Goal: Task Accomplishment & Management: Manage account settings

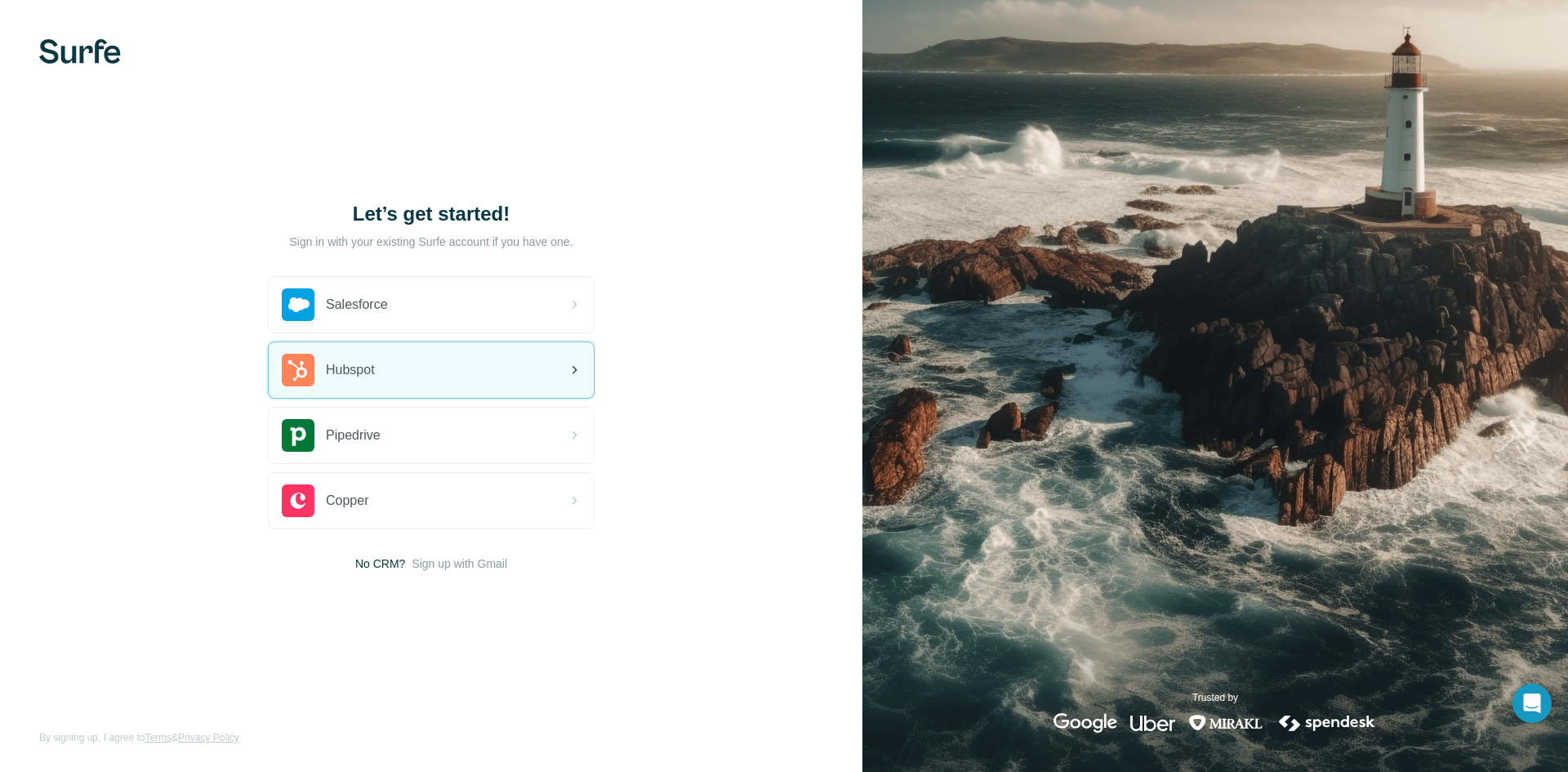
click at [410, 376] on div "Hubspot" at bounding box center [432, 370] width 325 height 55
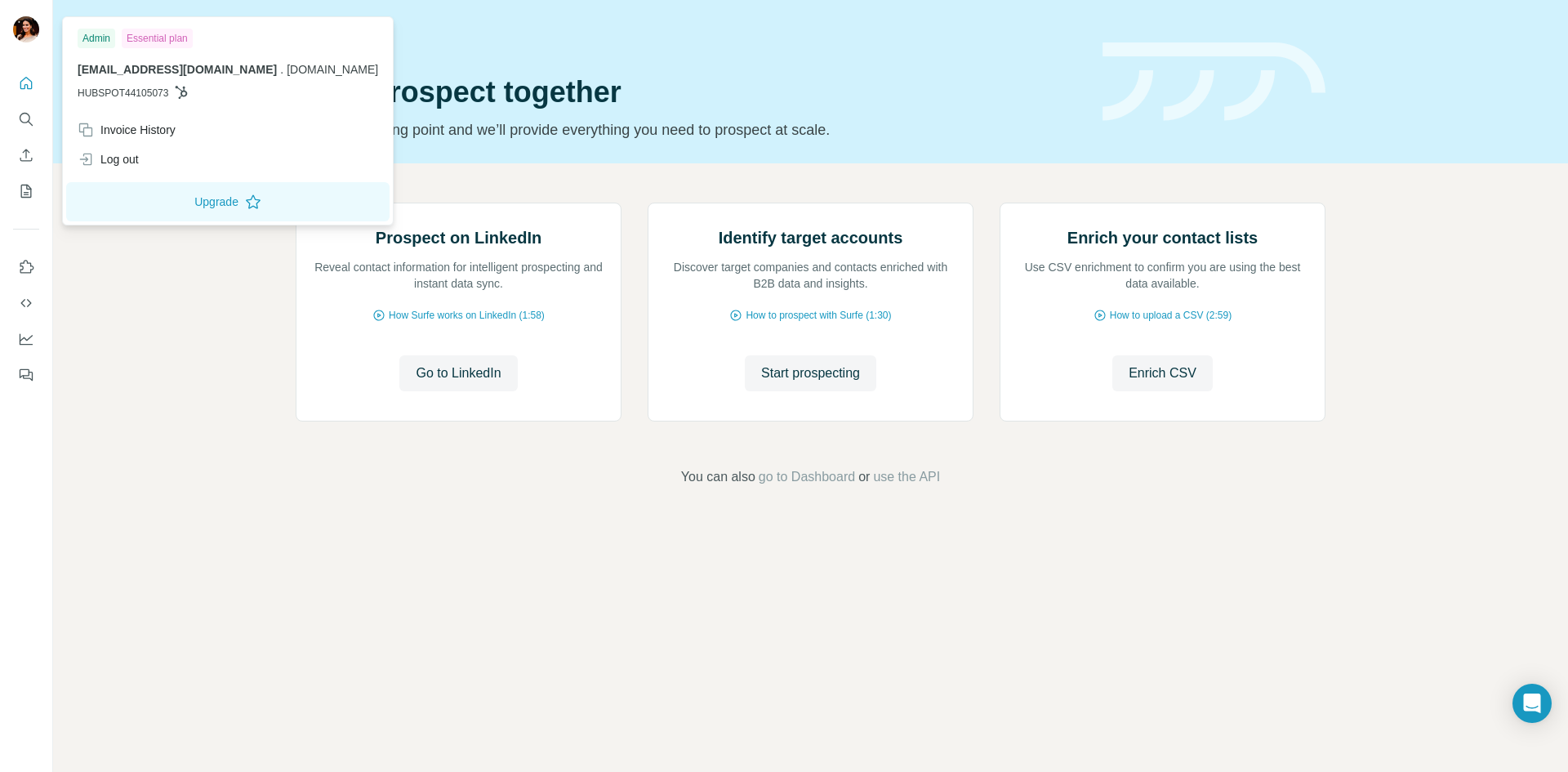
click at [25, 32] on img at bounding box center [26, 30] width 26 height 26
click at [31, 26] on img at bounding box center [26, 30] width 26 height 26
click at [30, 31] on img at bounding box center [26, 30] width 26 height 26
click at [173, 136] on div "Invoice History" at bounding box center [127, 130] width 98 height 17
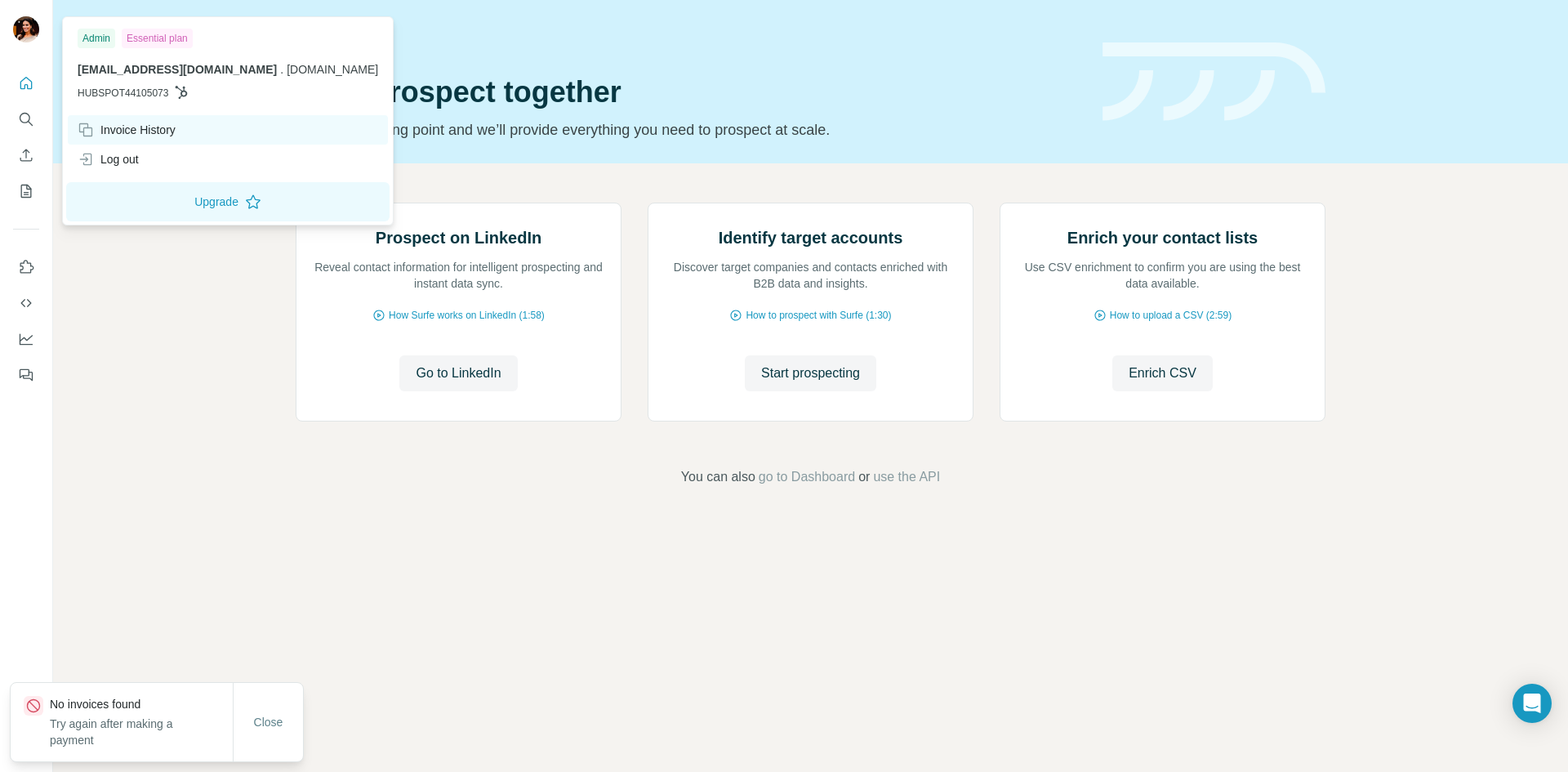
click at [184, 129] on div "Invoice History" at bounding box center [227, 130] width 320 height 30
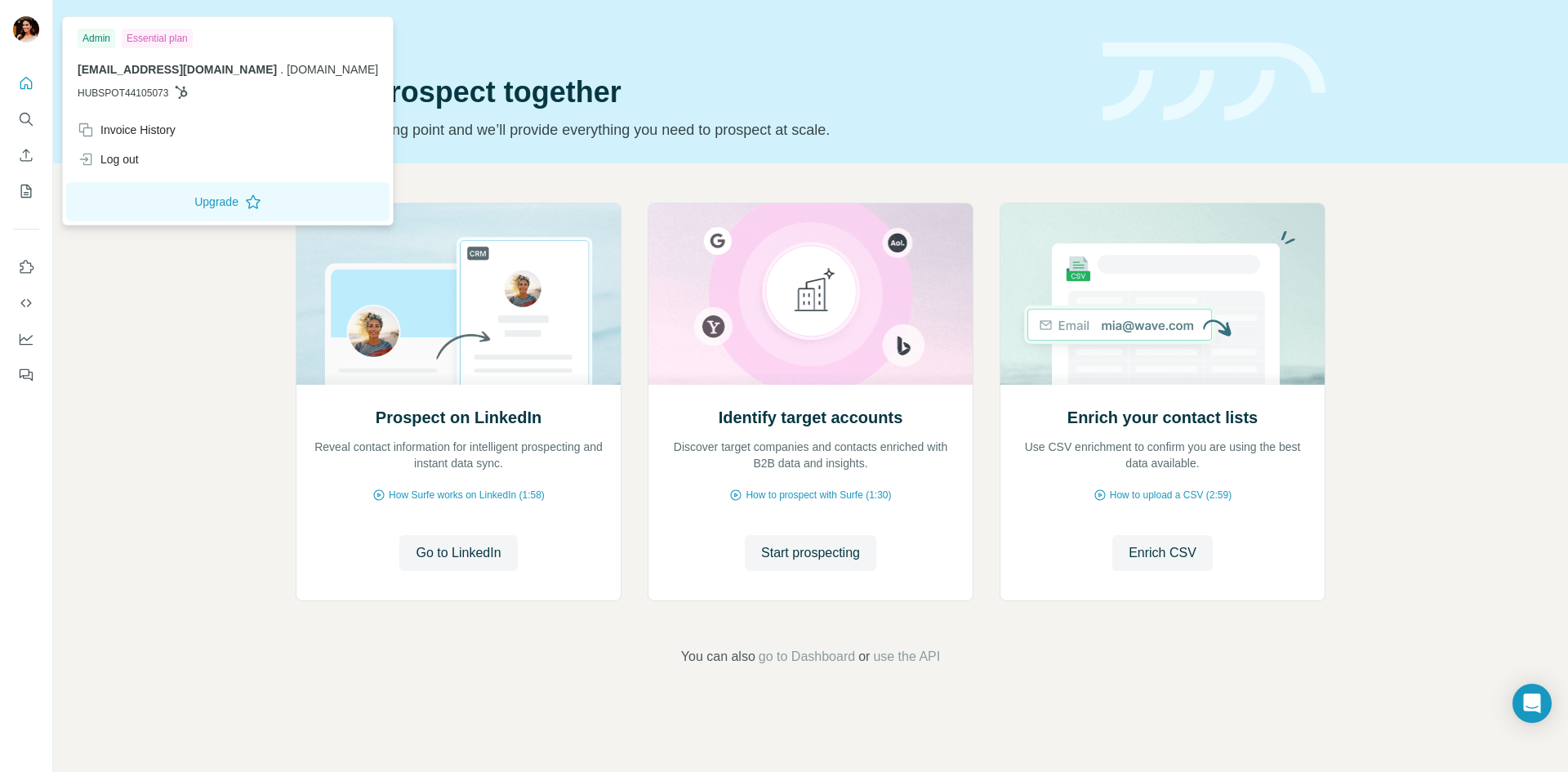
click at [28, 26] on img at bounding box center [26, 30] width 26 height 26
click at [87, 43] on div "Admin" at bounding box center [96, 38] width 38 height 19
click at [111, 88] on span "HUBSPOT44105073" at bounding box center [123, 93] width 91 height 15
drag, startPoint x: 109, startPoint y: 76, endPoint x: 119, endPoint y: 67, distance: 13.5
click at [109, 75] on p "paulettepilcher@benicomp.com . benicomp.com" at bounding box center [227, 69] width 300 height 17
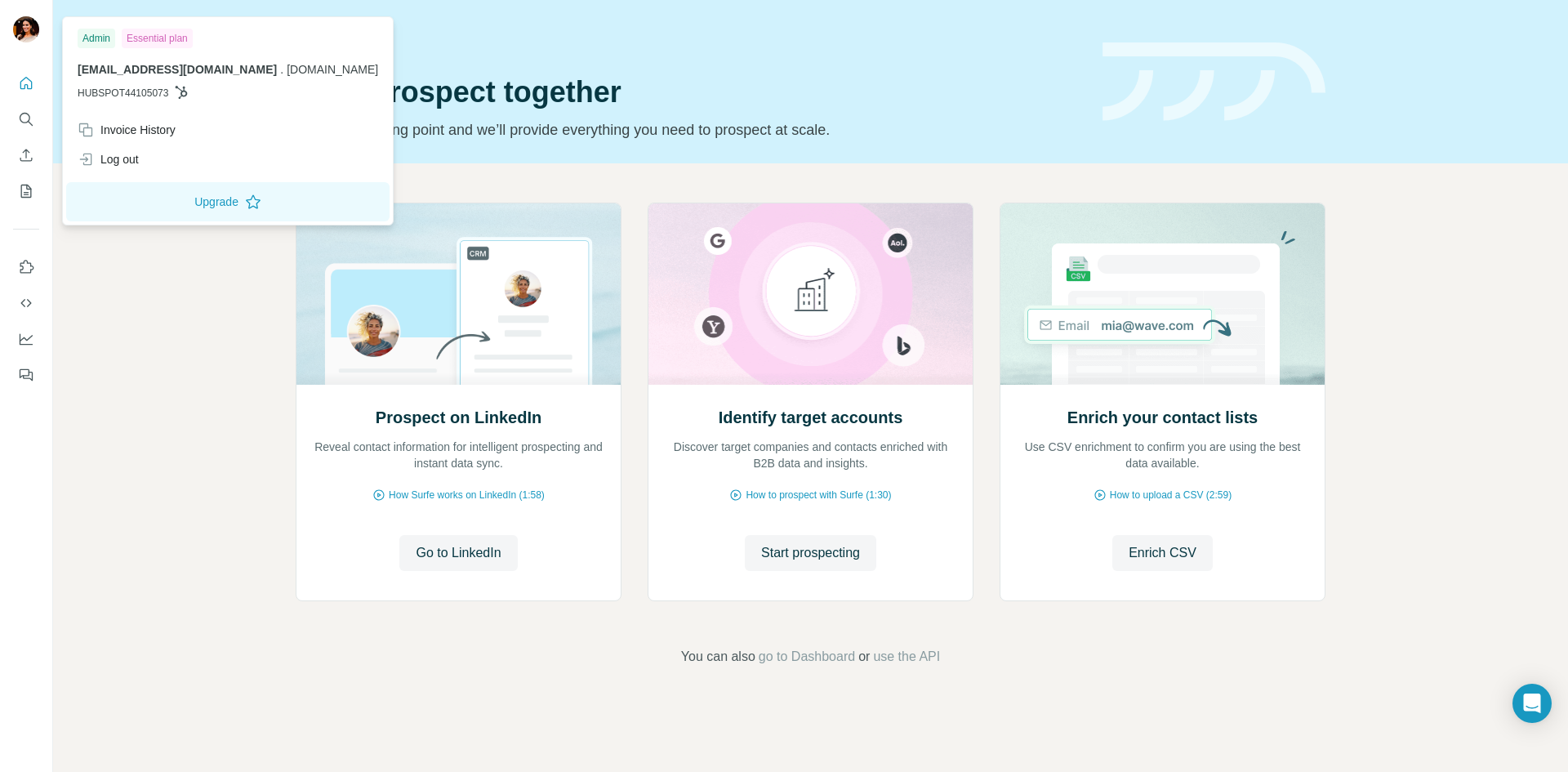
click at [119, 67] on span "[EMAIL_ADDRESS][DOMAIN_NAME]" at bounding box center [178, 69] width 200 height 13
click at [120, 90] on span "HUBSPOT44105073" at bounding box center [123, 93] width 91 height 15
click at [214, 129] on div "Invoice History" at bounding box center [227, 130] width 320 height 30
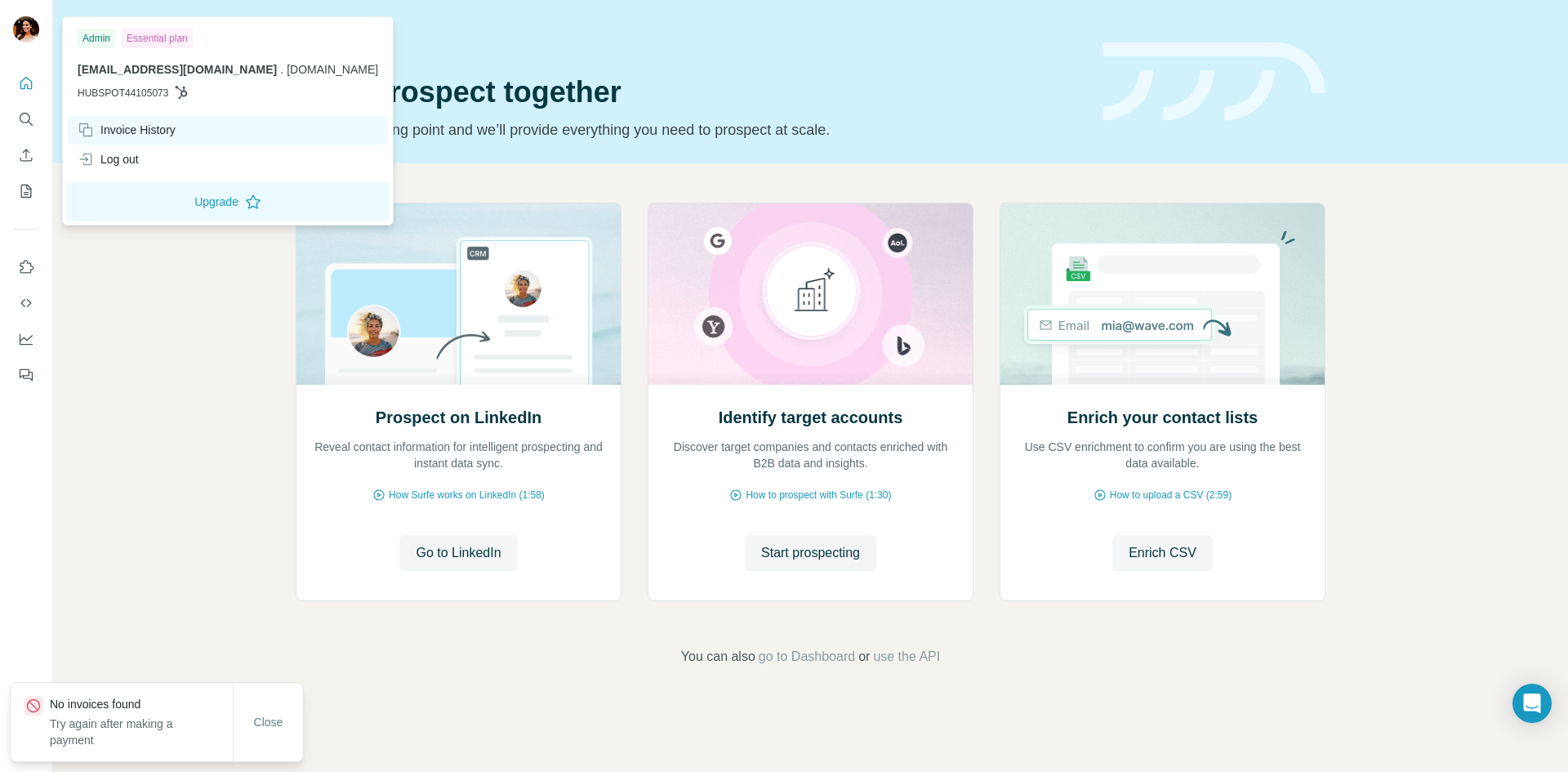
click at [187, 126] on div "Invoice History" at bounding box center [227, 130] width 320 height 30
click at [116, 131] on div "Invoice History" at bounding box center [127, 130] width 98 height 17
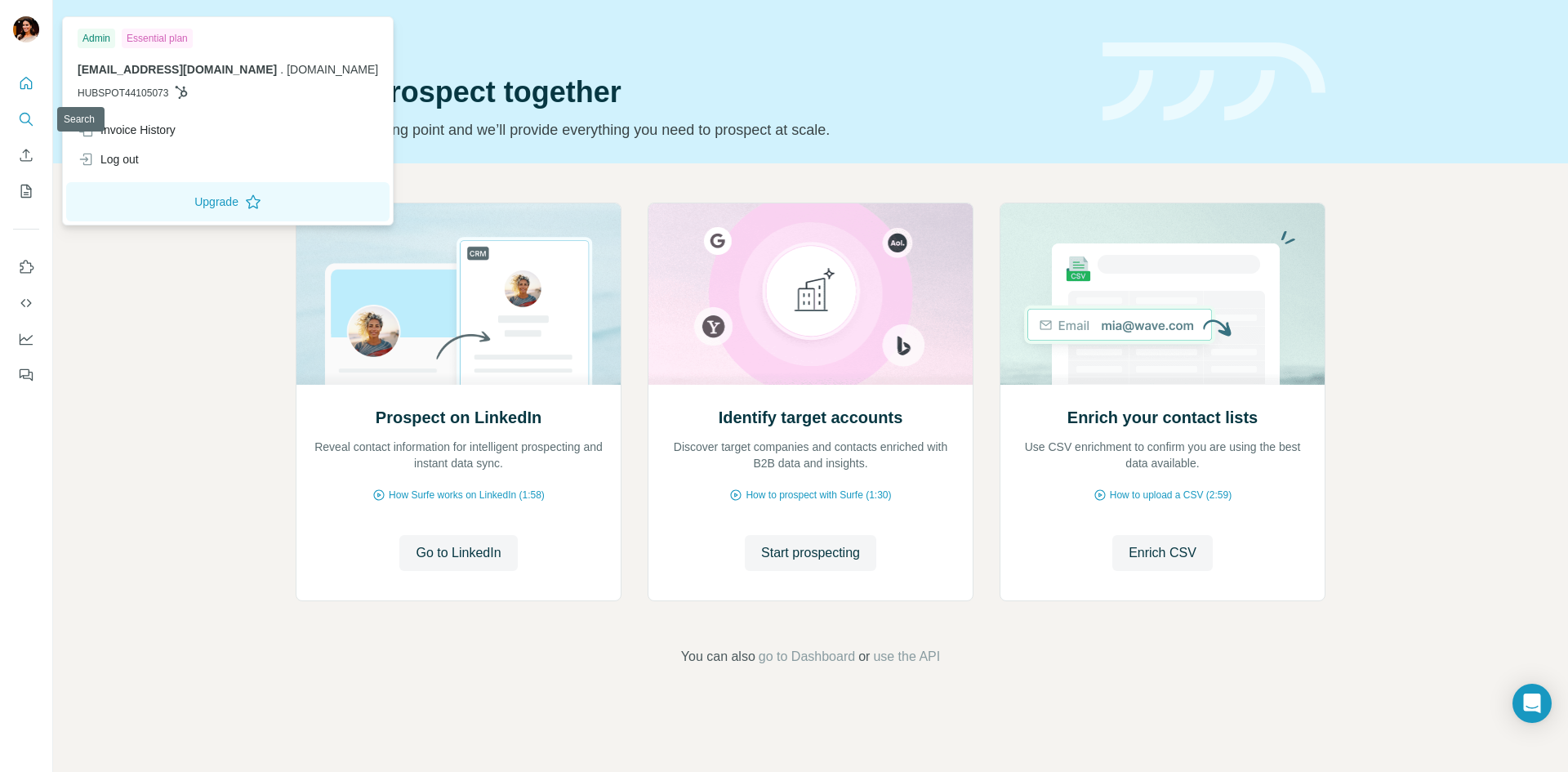
click at [30, 121] on icon "Search" at bounding box center [26, 119] width 17 height 17
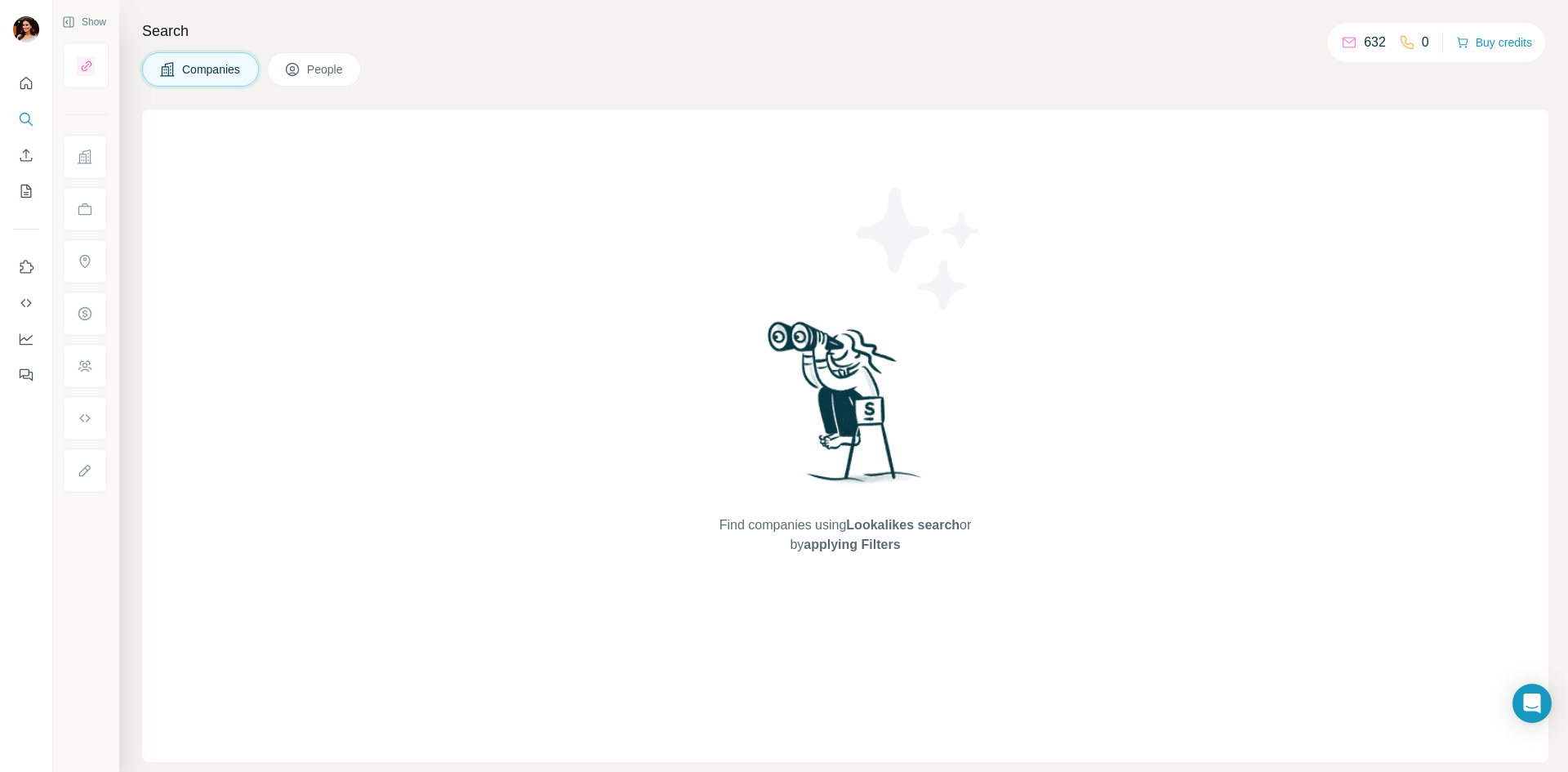
click at [325, 73] on span "People" at bounding box center [325, 69] width 38 height 17
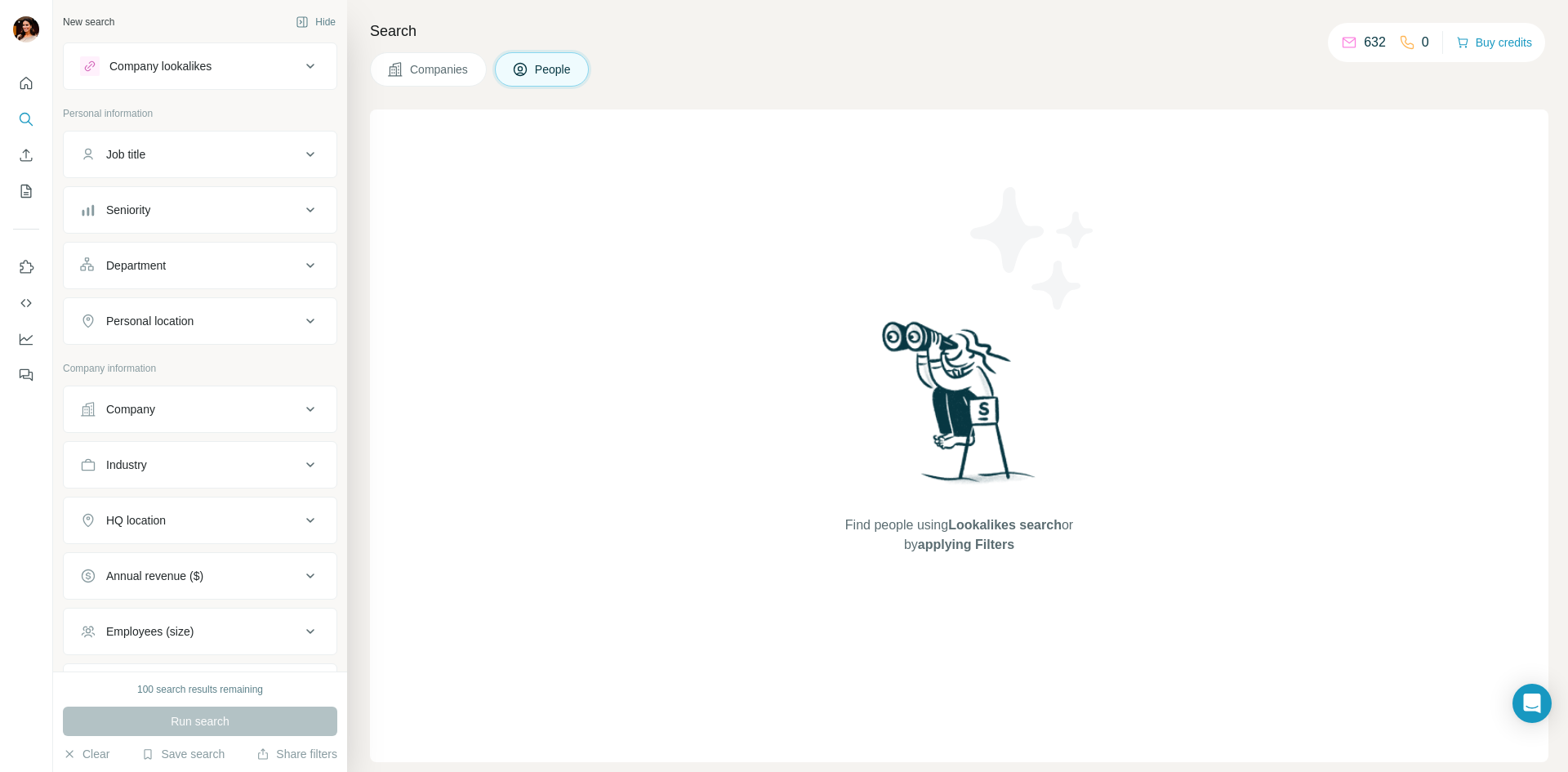
click at [560, 67] on span "People" at bounding box center [554, 69] width 38 height 17
click at [25, 155] on icon "Enrich CSV" at bounding box center [26, 155] width 17 height 17
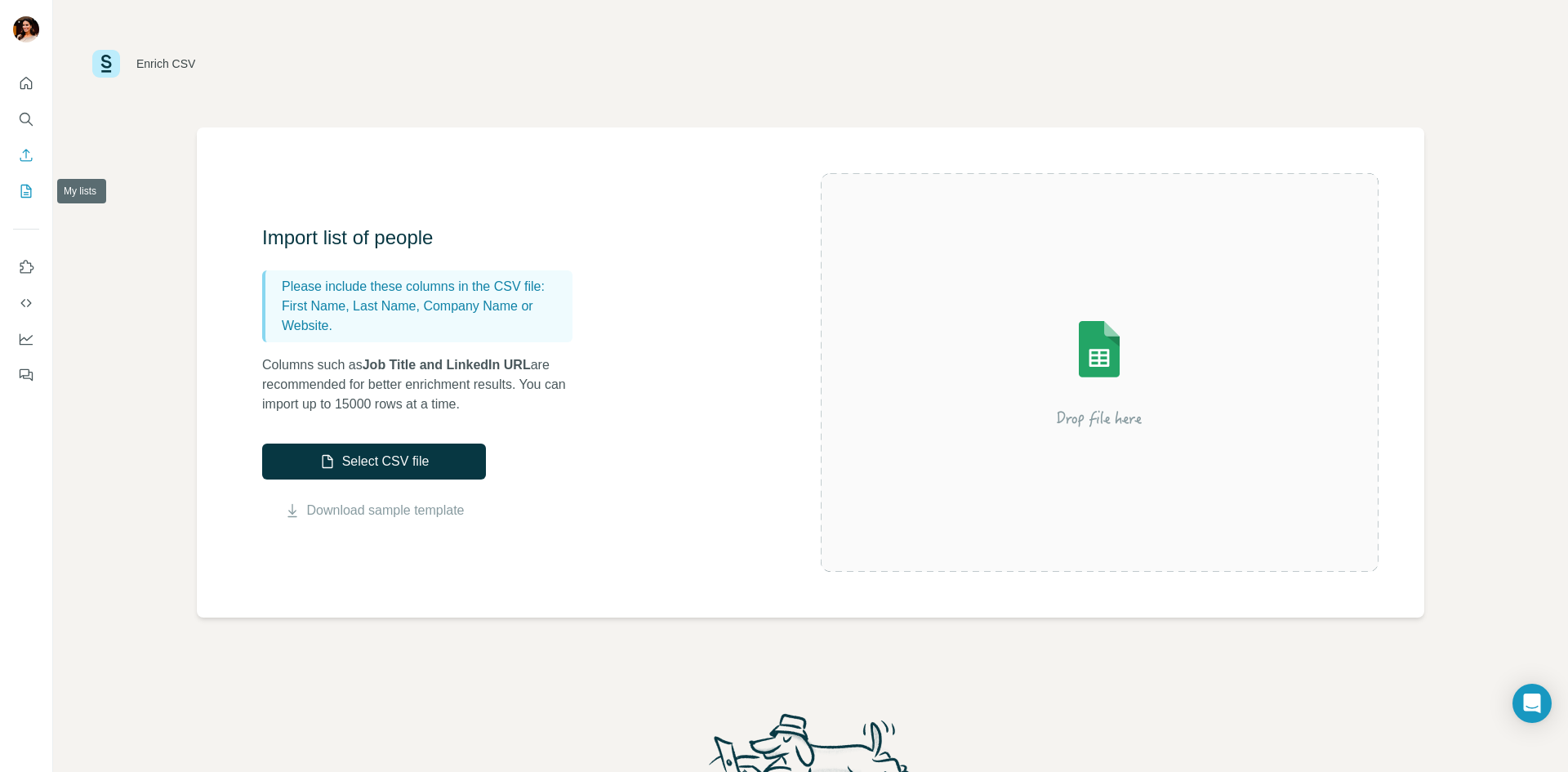
click at [23, 186] on icon "My lists" at bounding box center [26, 191] width 17 height 17
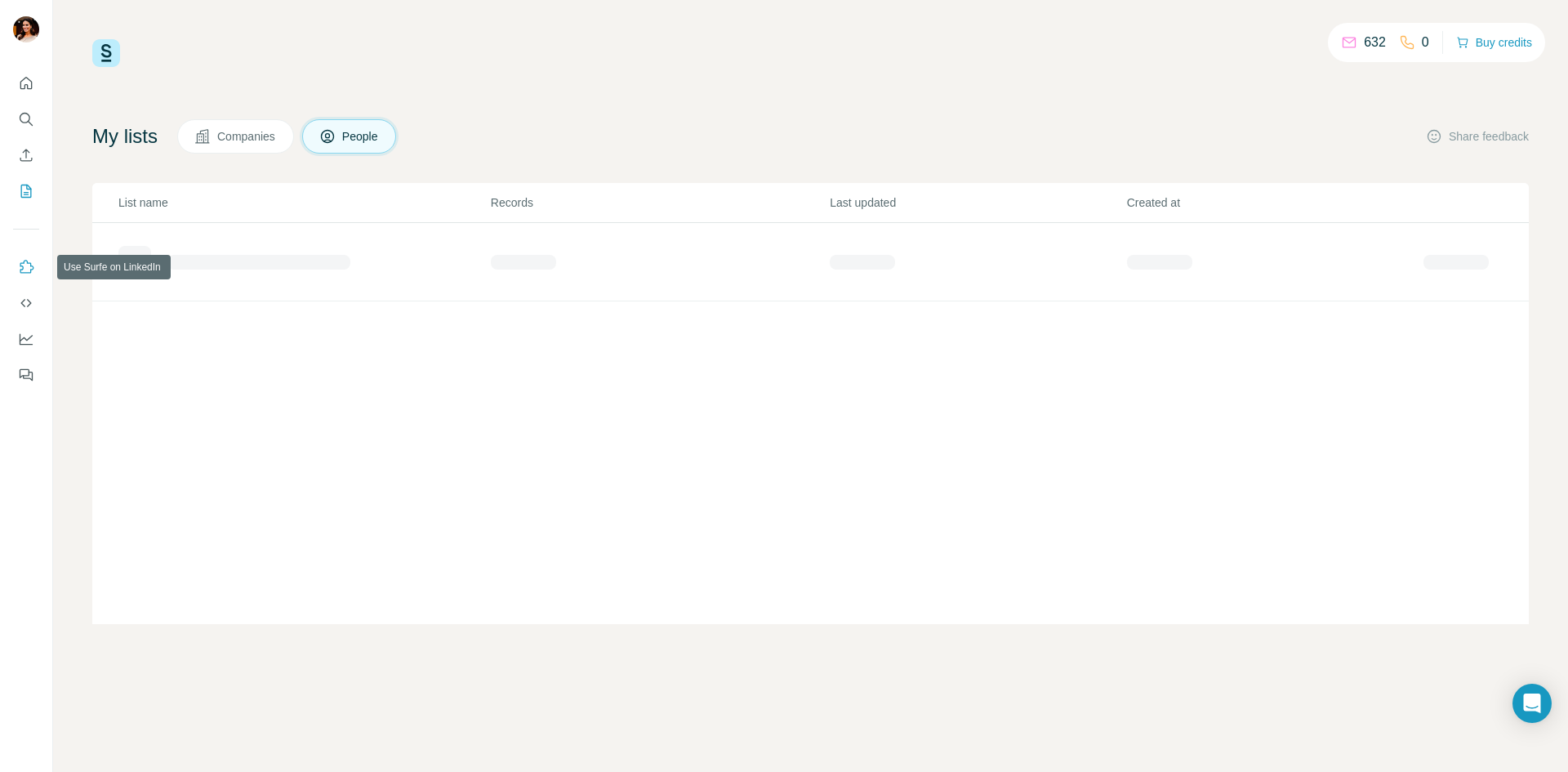
click at [28, 270] on icon "Use Surfe on LinkedIn" at bounding box center [26, 267] width 17 height 17
click at [25, 340] on icon "Dashboard" at bounding box center [26, 339] width 17 height 17
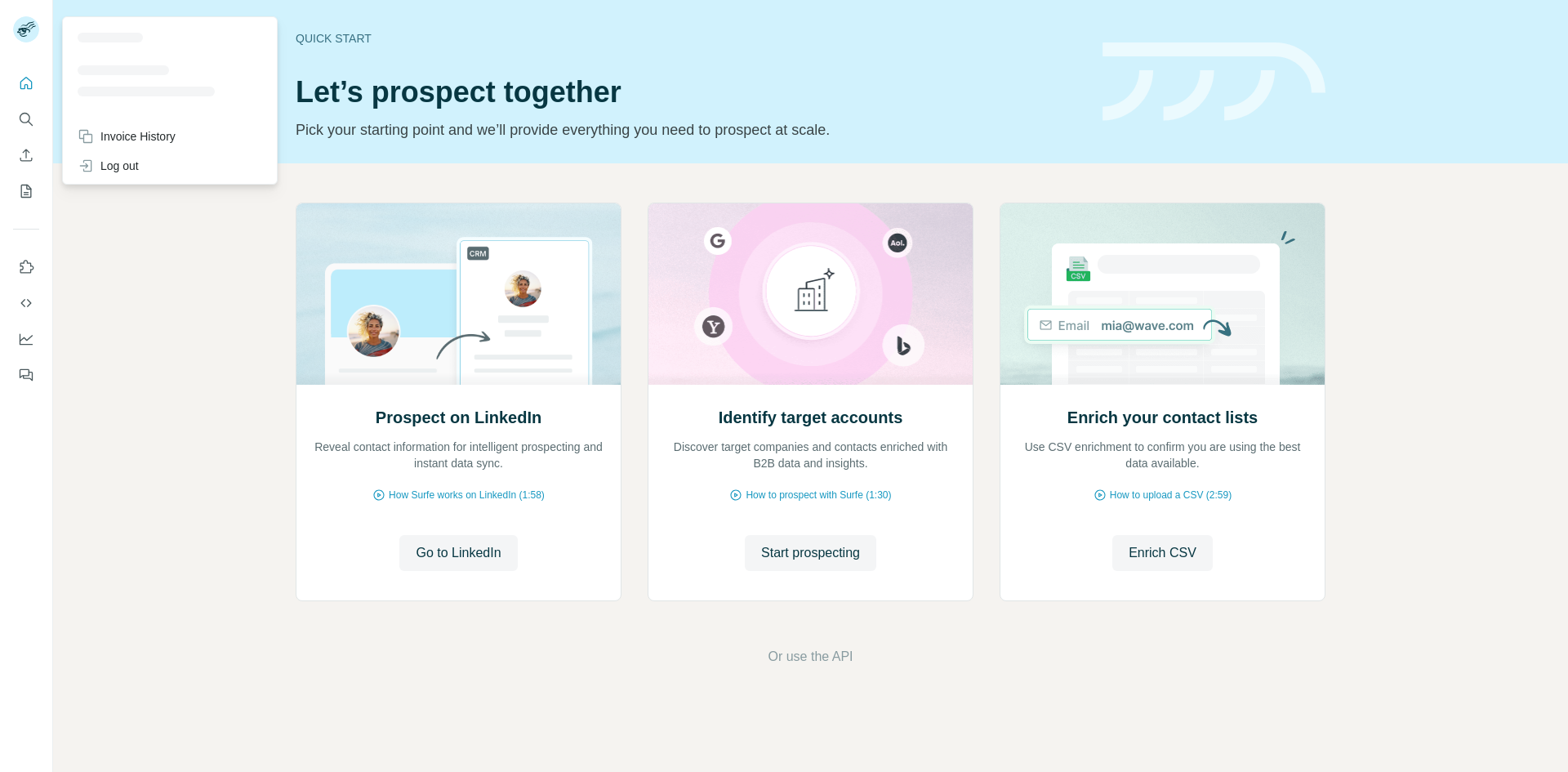
click at [25, 25] on icon at bounding box center [27, 24] width 14 height 5
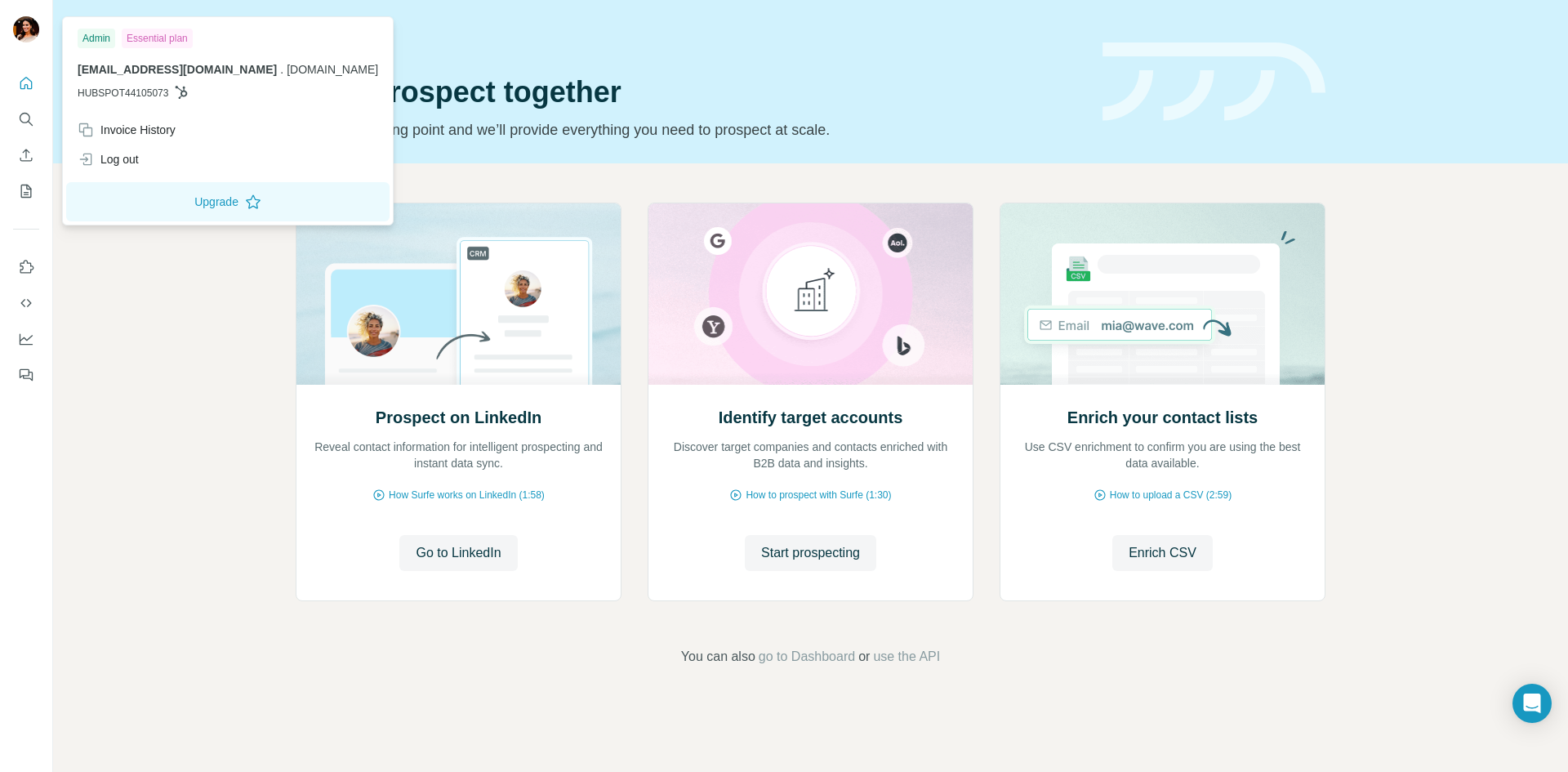
click at [35, 34] on img at bounding box center [26, 30] width 26 height 26
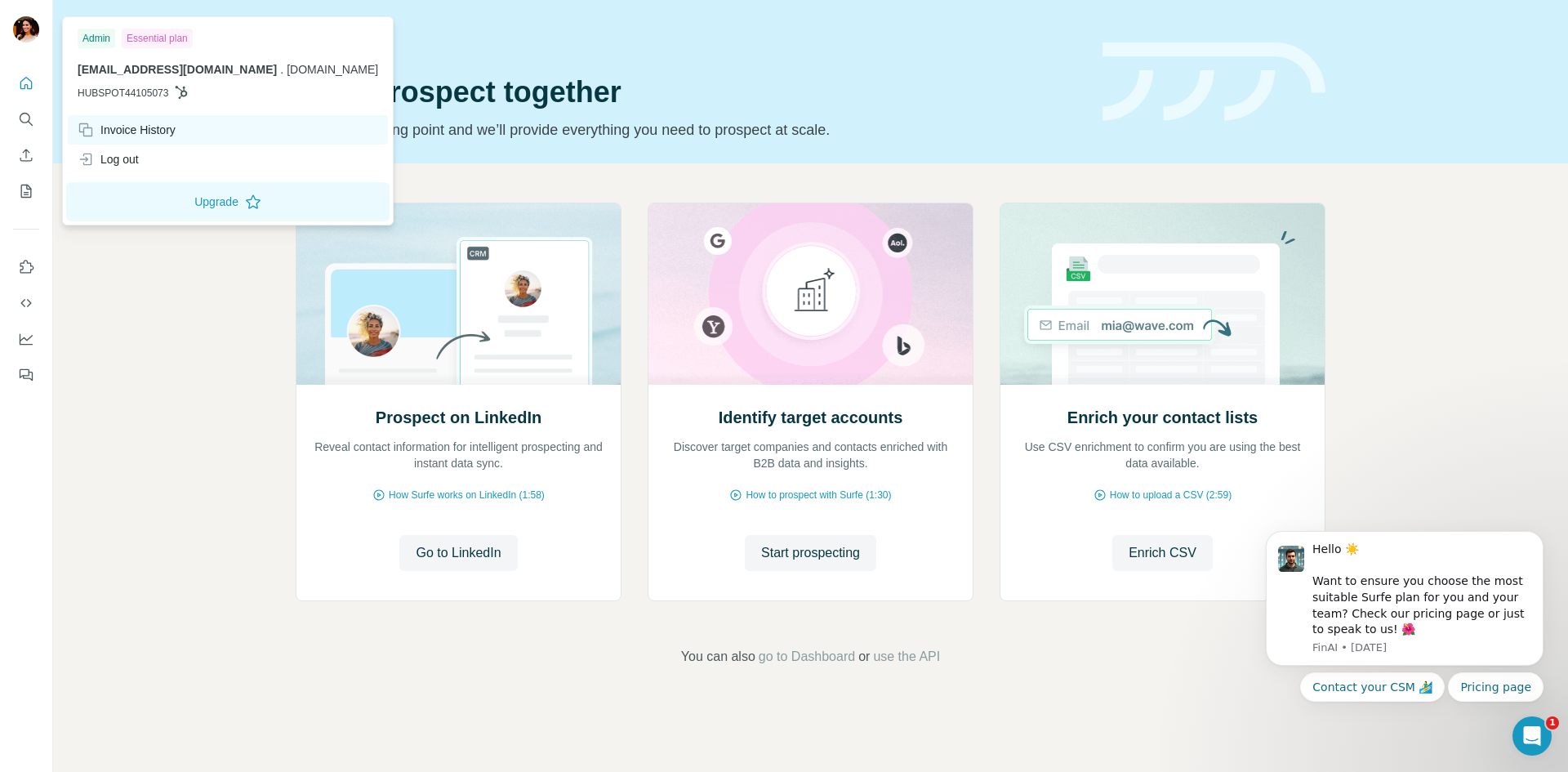
click at [117, 132] on div "Invoice History" at bounding box center [127, 130] width 98 height 17
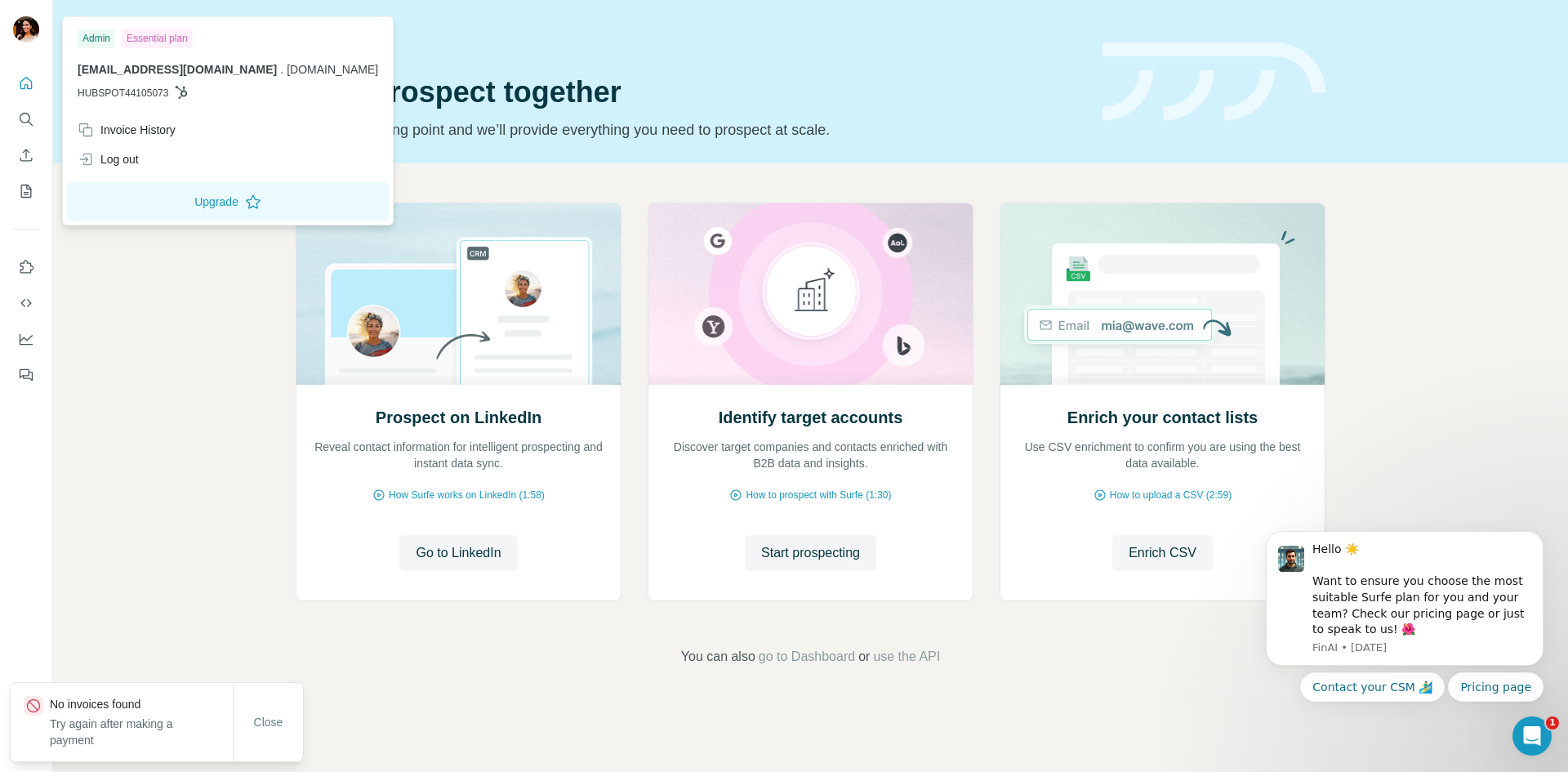
click at [139, 65] on span "[EMAIL_ADDRESS][DOMAIN_NAME]" at bounding box center [178, 69] width 200 height 13
click at [27, 189] on icon "My lists" at bounding box center [28, 190] width 8 height 10
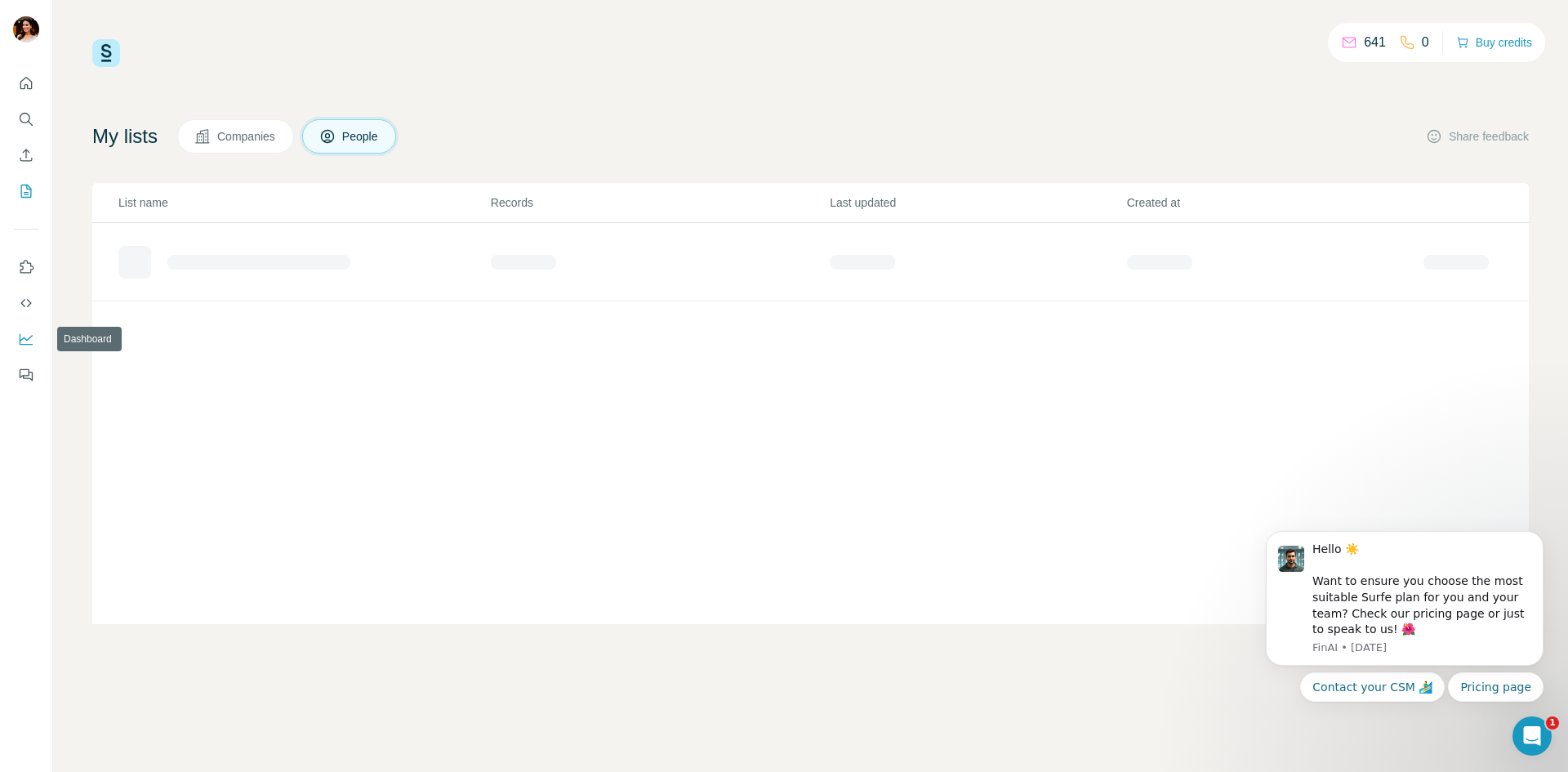
click at [27, 337] on icon "Dashboard" at bounding box center [26, 339] width 17 height 17
